Goal: Information Seeking & Learning: Learn about a topic

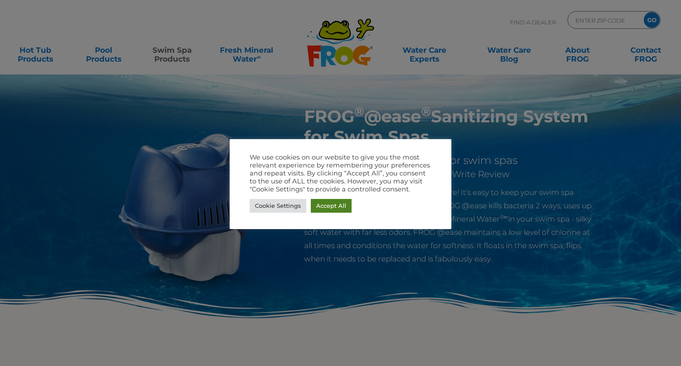
click at [320, 203] on link "Accept All" at bounding box center [331, 206] width 41 height 14
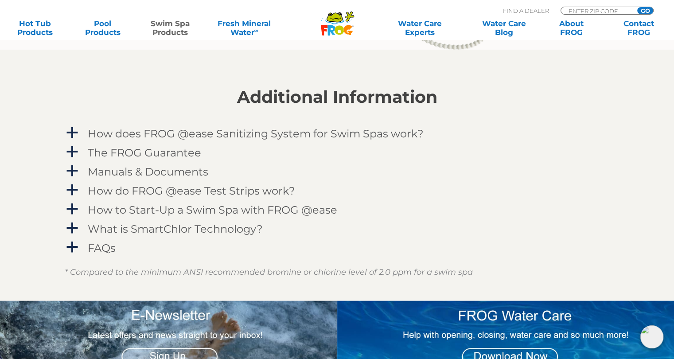
scroll to position [1019, 0]
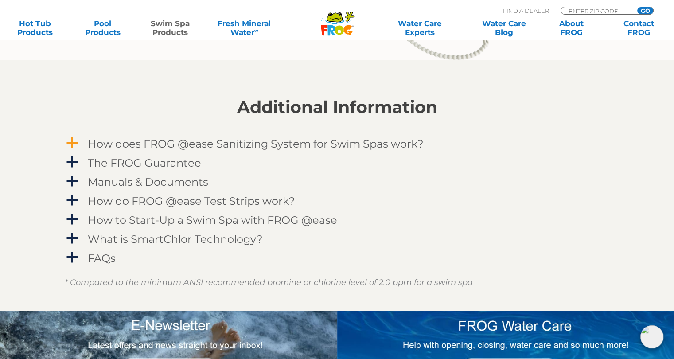
click at [74, 142] on span "a" at bounding box center [72, 143] width 13 height 13
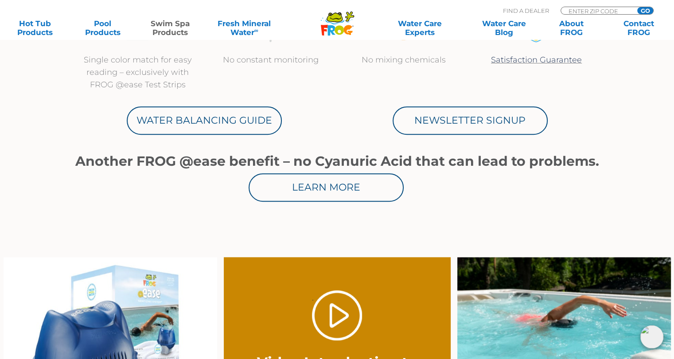
scroll to position [620, 0]
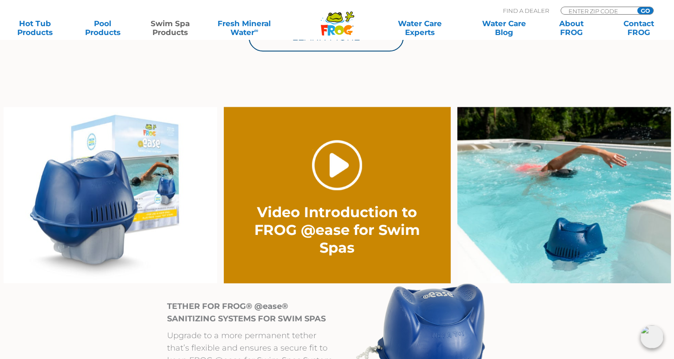
click at [330, 167] on link "." at bounding box center [337, 165] width 50 height 50
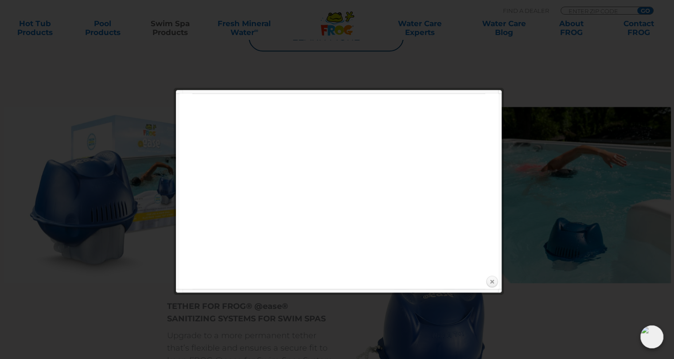
click at [489, 282] on link "Close" at bounding box center [491, 281] width 13 height 13
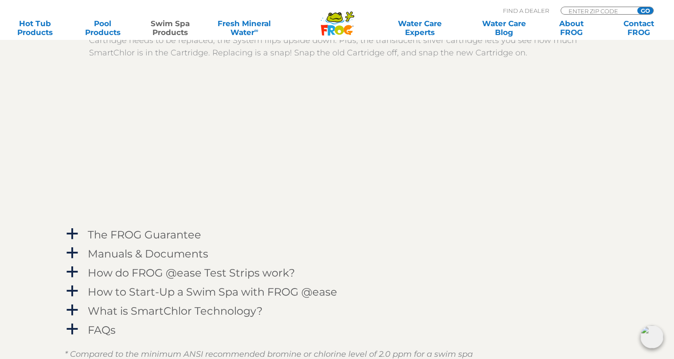
scroll to position [1241, 0]
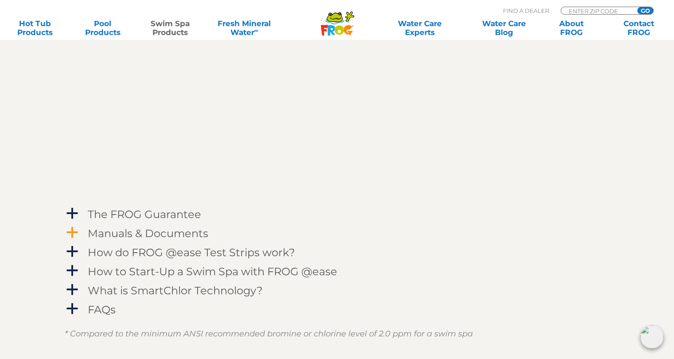
click at [71, 232] on span "a" at bounding box center [72, 232] width 13 height 13
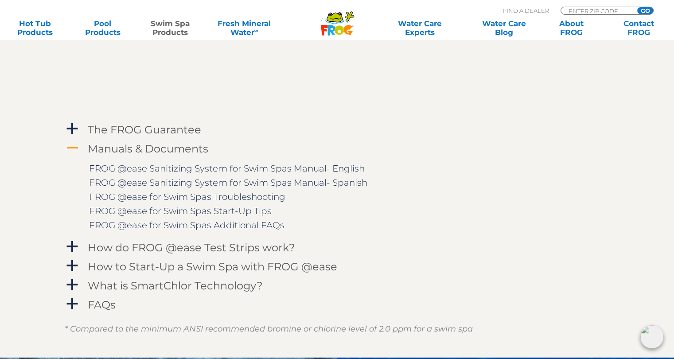
scroll to position [1330, 0]
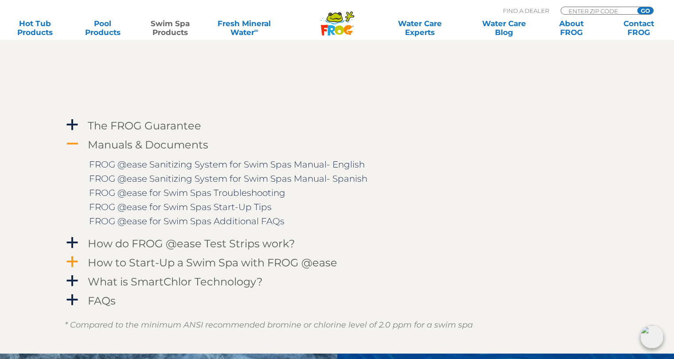
click at [69, 262] on span "a" at bounding box center [72, 261] width 13 height 13
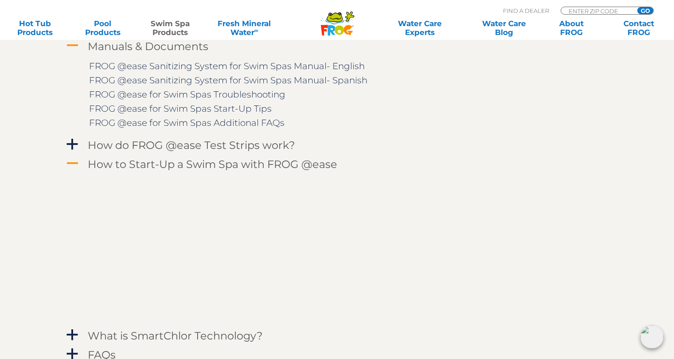
scroll to position [1463, 0]
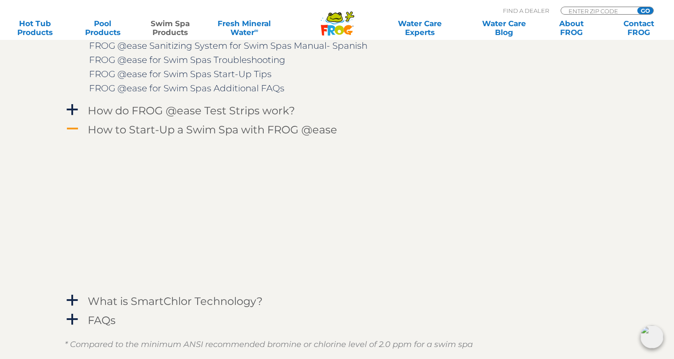
click at [69, 127] on span "A" at bounding box center [72, 128] width 13 height 13
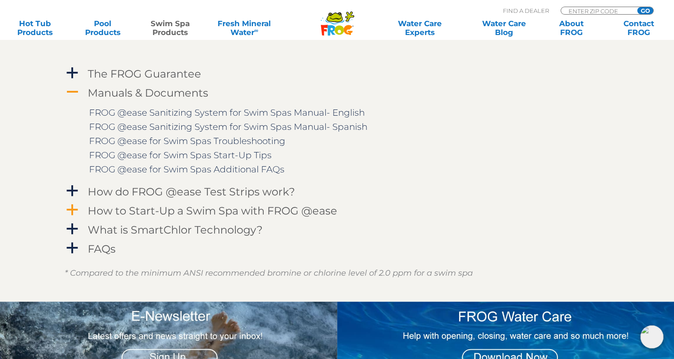
scroll to position [1330, 0]
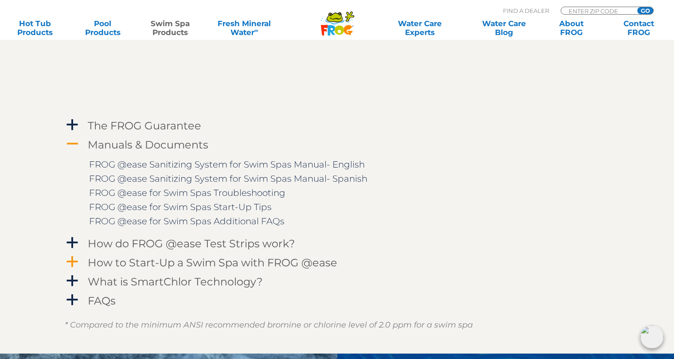
scroll to position [620, 0]
